Goal: Task Accomplishment & Management: Manage account settings

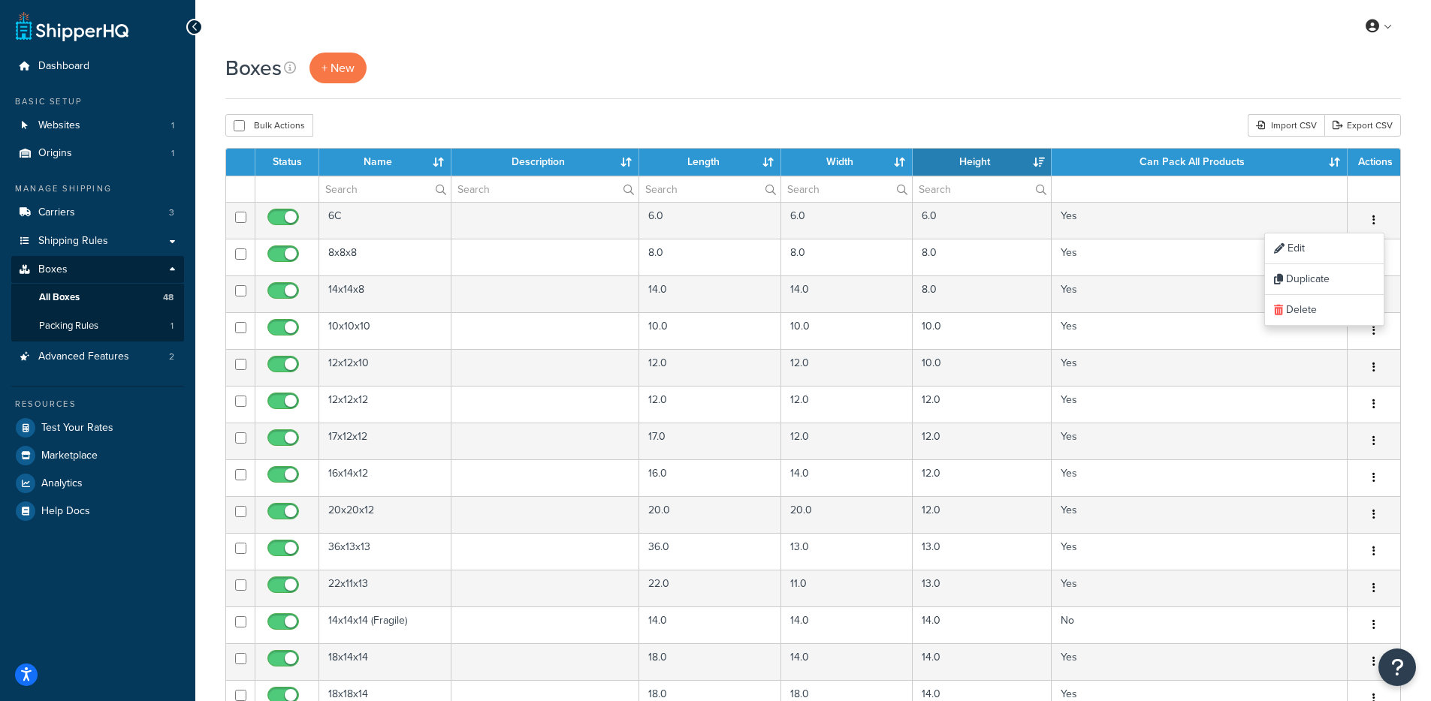
select select "1000"
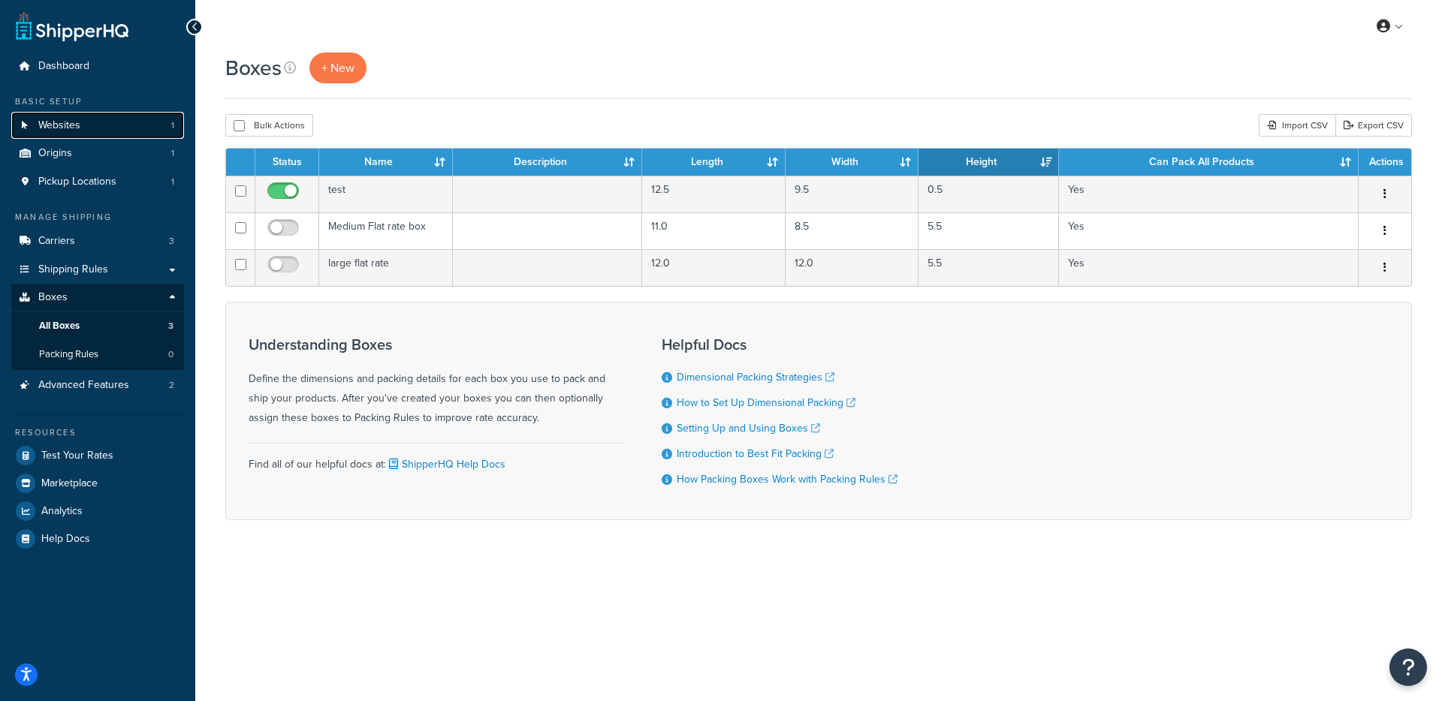
click at [86, 137] on link "Websites 1" at bounding box center [97, 126] width 173 height 28
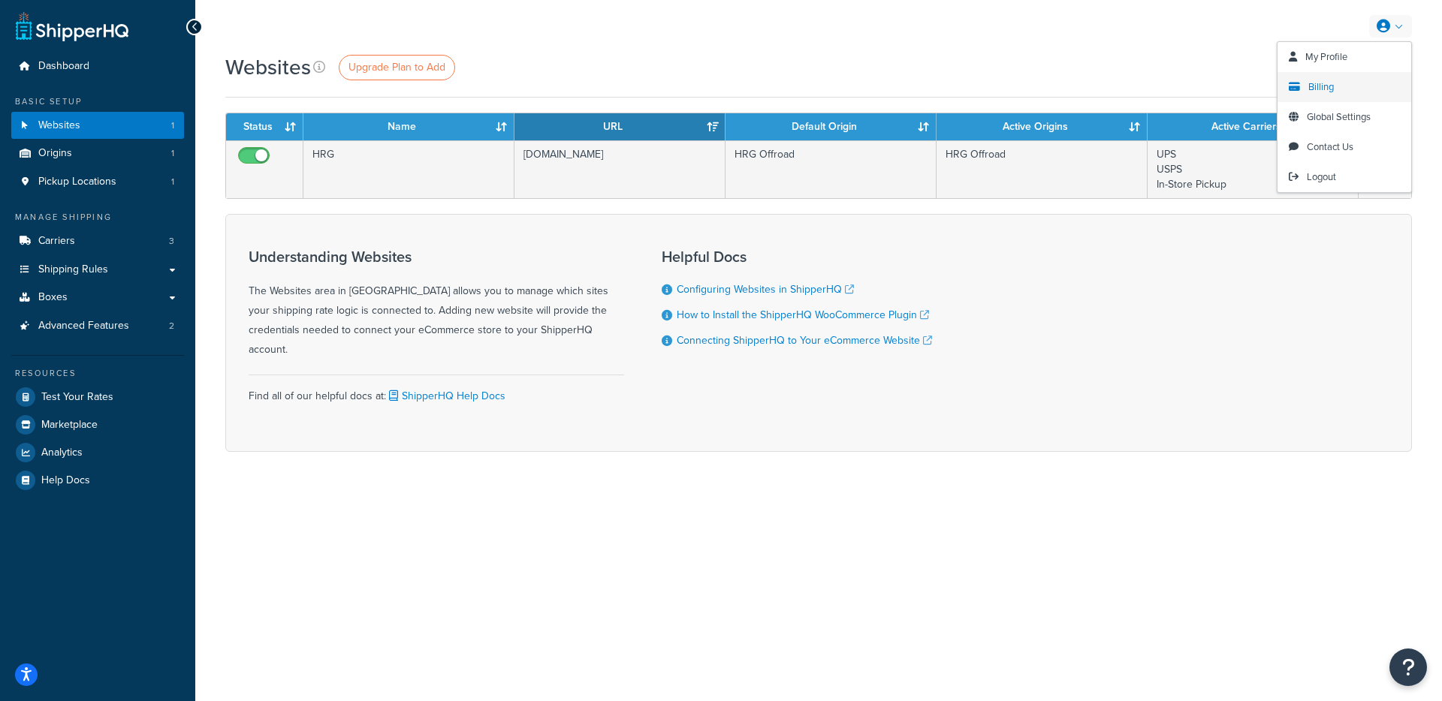
click at [1322, 91] on span "Billing" at bounding box center [1321, 87] width 26 height 14
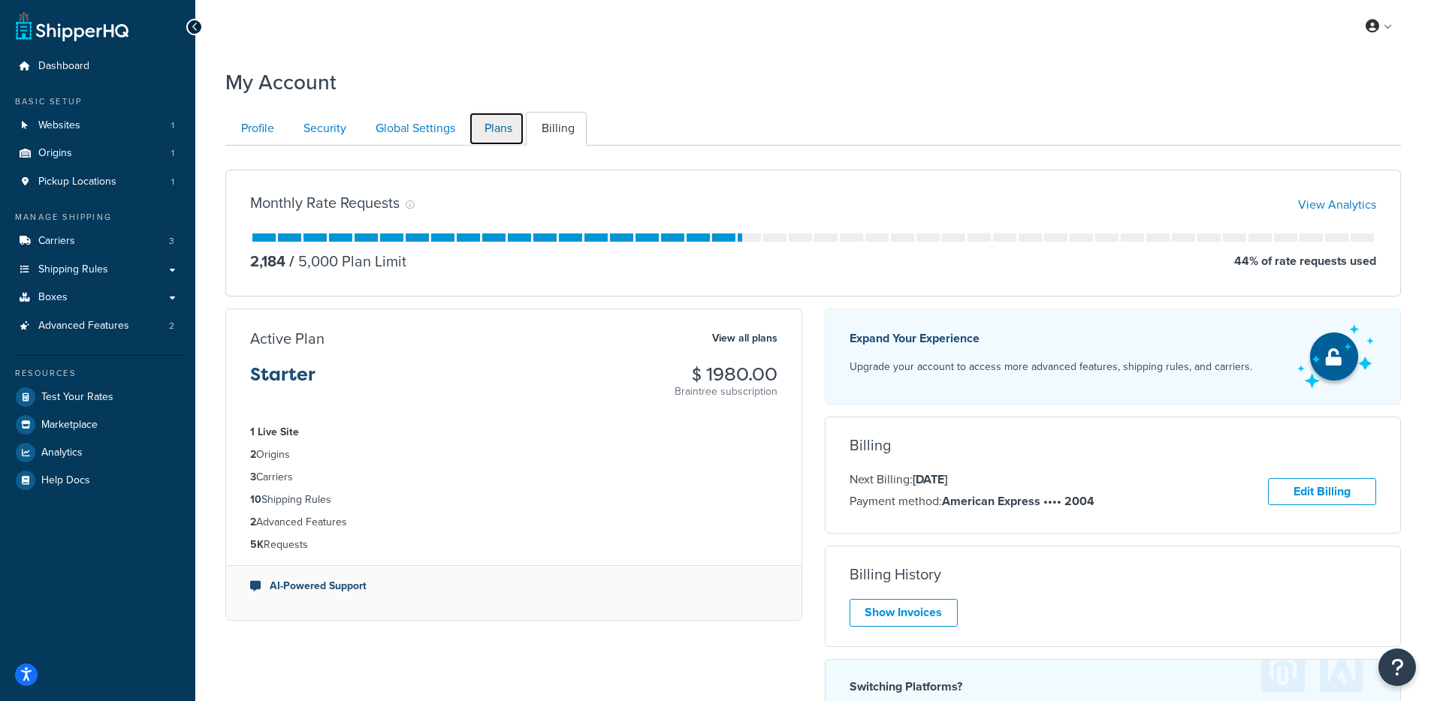
click at [475, 131] on link "Plans" at bounding box center [497, 129] width 56 height 34
